Goal: Communication & Community: Ask a question

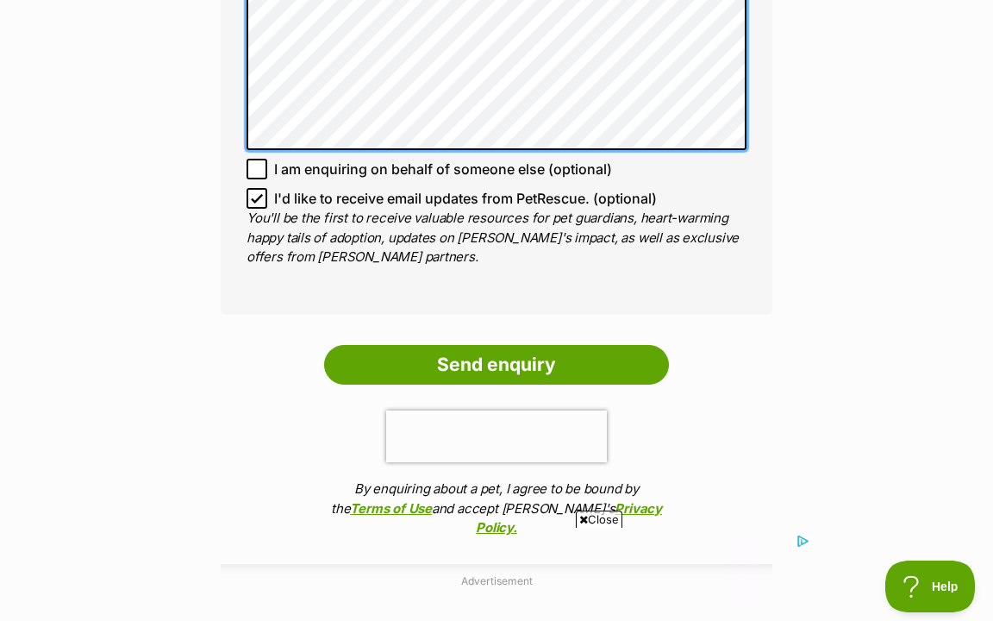
scroll to position [1308, 0]
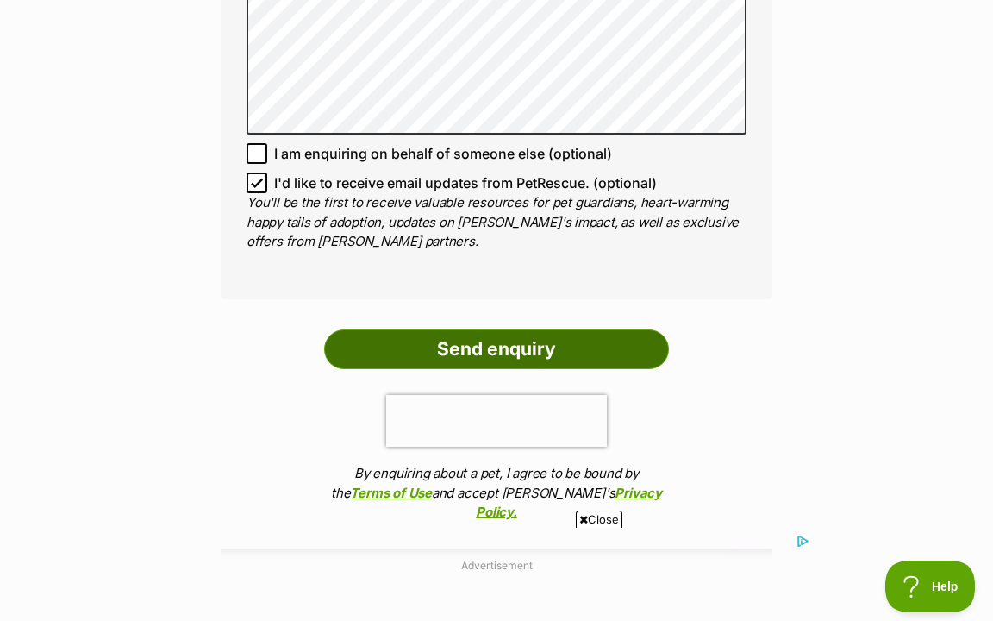
click at [540, 337] on input "Send enquiry" at bounding box center [496, 349] width 345 height 40
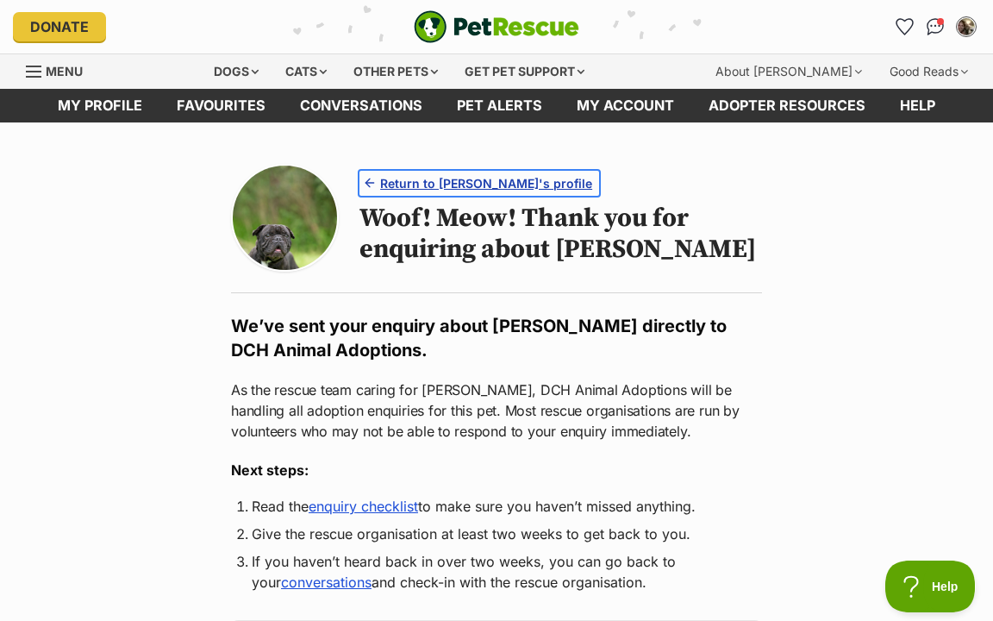
click at [413, 179] on span "Return to Cleo's profile" at bounding box center [486, 183] width 212 height 18
